Goal: Task Accomplishment & Management: Use online tool/utility

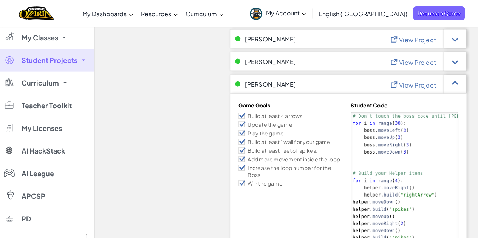
scroll to position [755, 0]
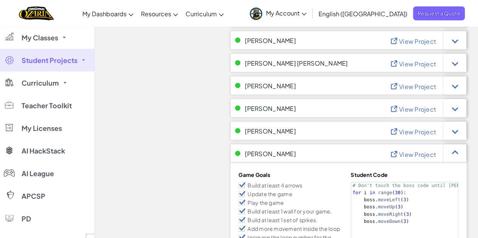
click at [413, 157] on span "View Project" at bounding box center [417, 155] width 37 height 8
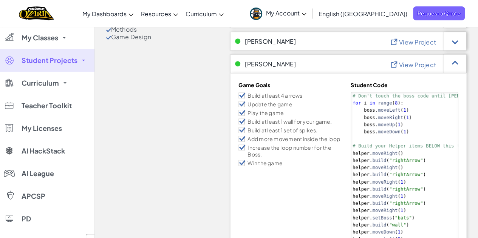
scroll to position [214, 0]
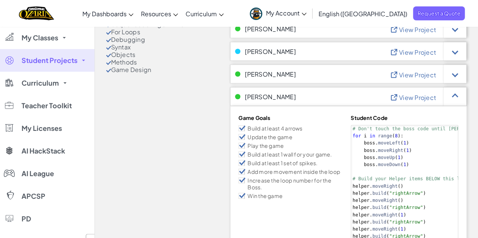
click at [408, 94] on span "View Project" at bounding box center [417, 98] width 37 height 8
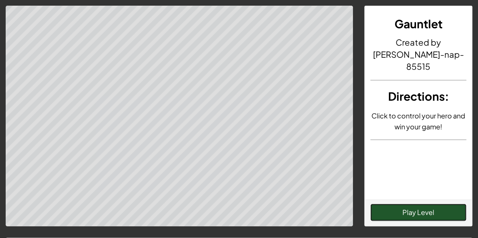
click at [416, 213] on button "Play Level" at bounding box center [418, 212] width 96 height 17
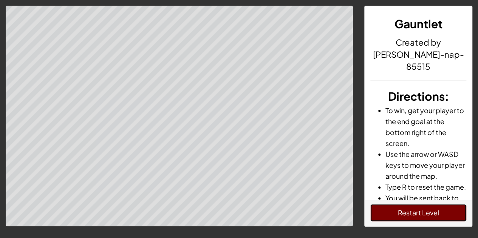
click at [402, 211] on button "Restart Level" at bounding box center [418, 212] width 96 height 17
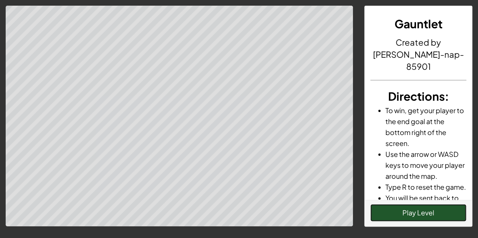
click at [397, 214] on button "Play Level" at bounding box center [418, 212] width 96 height 17
